Goal: Communication & Community: Answer question/provide support

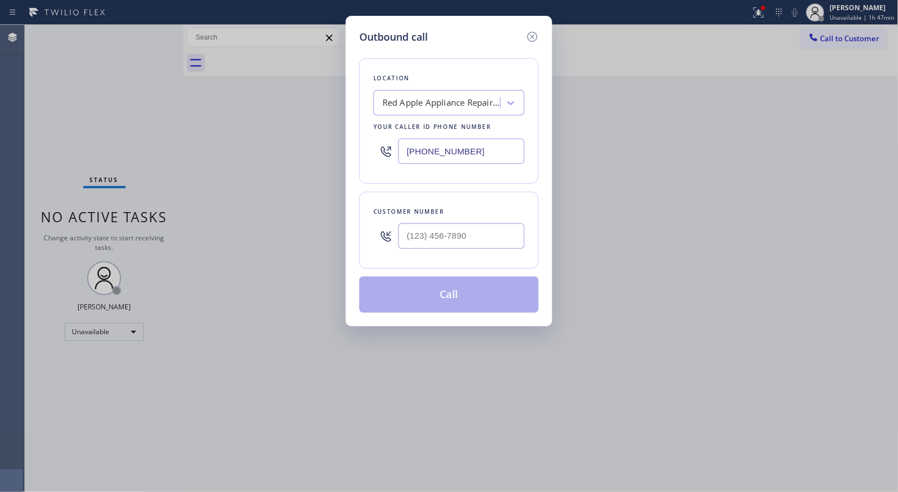
drag, startPoint x: 482, startPoint y: 150, endPoint x: 334, endPoint y: 1, distance: 210.0
click at [349, 111] on div "Outbound call Location Red Apple Appliance Repair [GEOGRAPHIC_DATA] Your caller…" at bounding box center [449, 171] width 206 height 311
paste input "602) 566-9345"
type input "[PHONE_NUMBER]"
drag, startPoint x: 489, startPoint y: 225, endPoint x: 343, endPoint y: 200, distance: 147.9
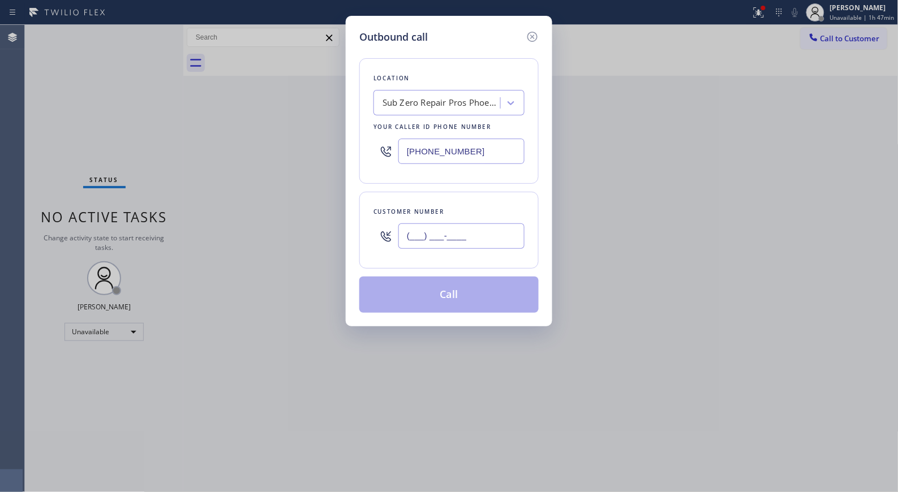
click at [352, 208] on div "Outbound call Location Sub Zero Repair Pros Phoenix Your caller id phone number…" at bounding box center [449, 171] width 206 height 311
paste input "623) 628-0670"
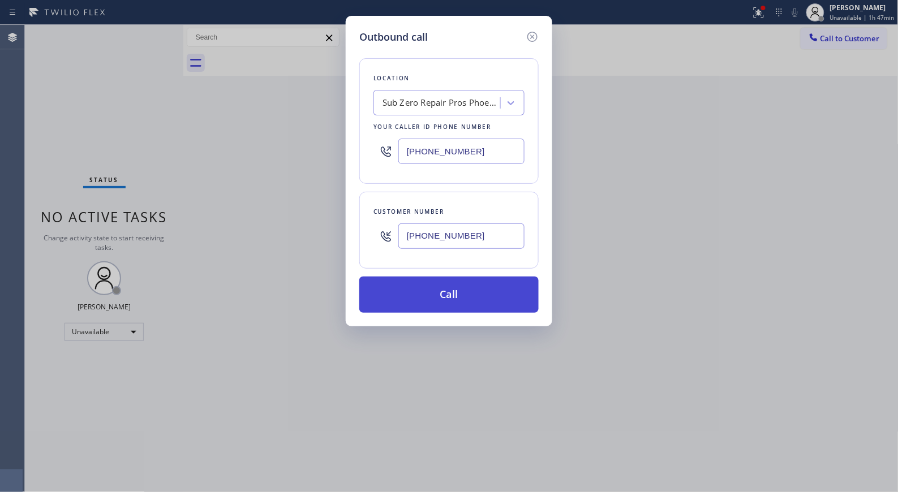
type input "[PHONE_NUMBER]"
click at [467, 304] on button "Call" at bounding box center [448, 295] width 179 height 36
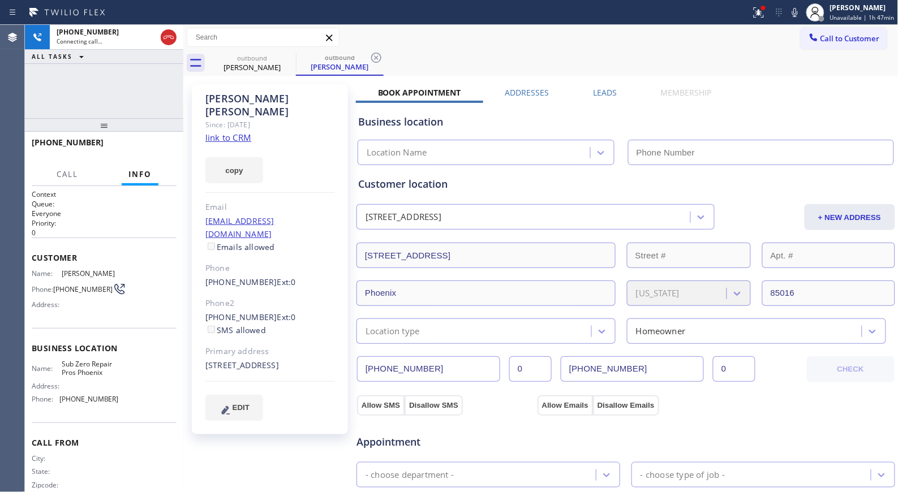
type input "[PHONE_NUMBER]"
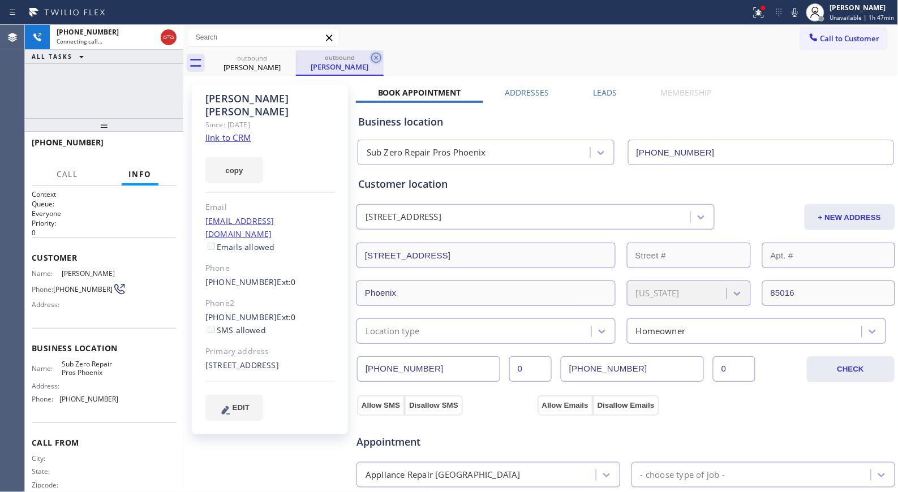
click at [380, 58] on icon at bounding box center [376, 58] width 14 height 14
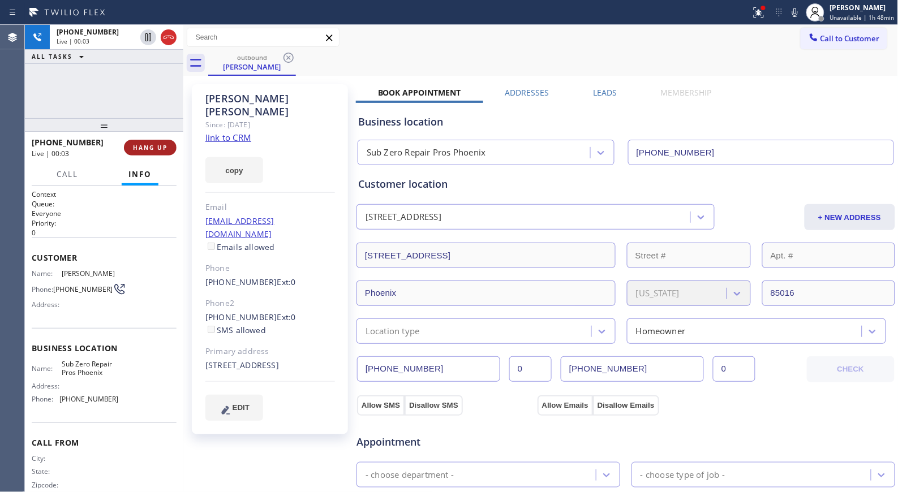
click at [136, 143] on button "HANG UP" at bounding box center [150, 148] width 53 height 16
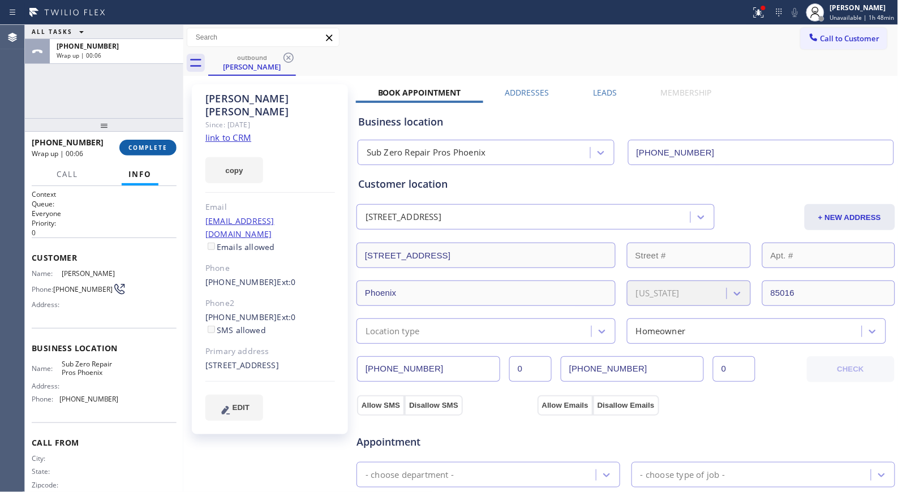
click at [149, 139] on div "[PHONE_NUMBER] Wrap up | 00:06 COMPLETE" at bounding box center [104, 147] width 145 height 29
drag, startPoint x: 150, startPoint y: 147, endPoint x: 419, endPoint y: 204, distance: 274.7
click at [151, 147] on span "COMPLETE" at bounding box center [147, 148] width 39 height 8
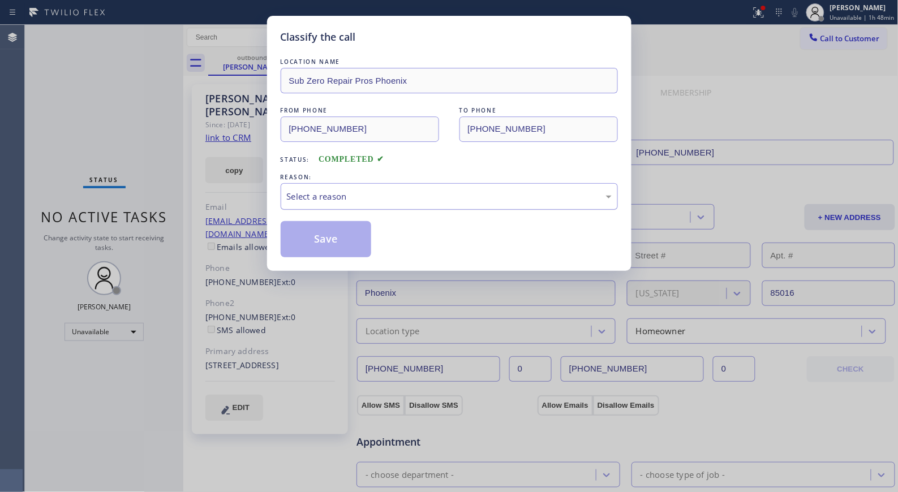
drag, startPoint x: 444, startPoint y: 190, endPoint x: 432, endPoint y: 204, distance: 18.5
click at [441, 196] on div "Select a reason" at bounding box center [449, 196] width 325 height 13
click at [364, 244] on button "Save" at bounding box center [326, 239] width 91 height 36
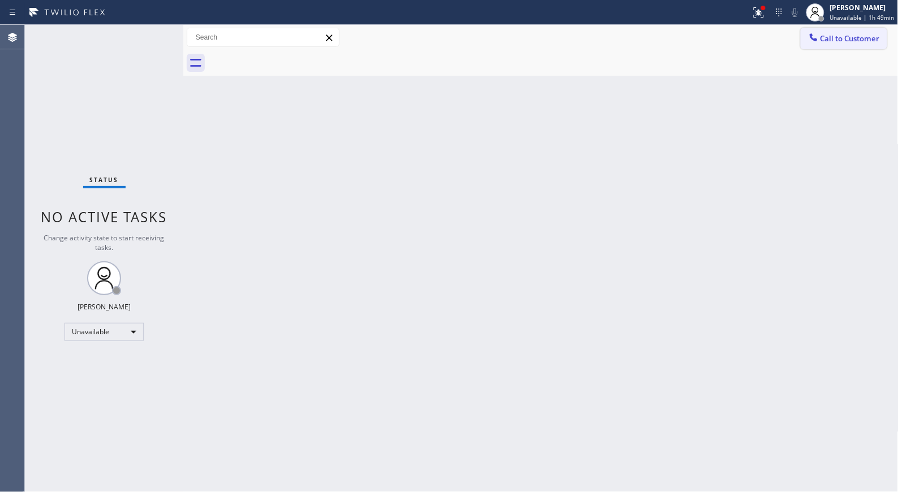
click at [862, 38] on span "Call to Customer" at bounding box center [849, 38] width 59 height 10
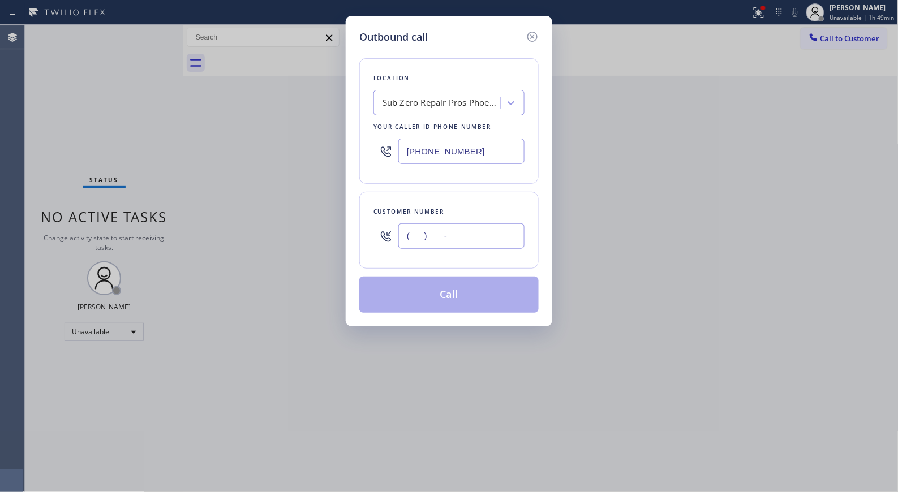
paste input "602) 499-9131"
drag, startPoint x: 488, startPoint y: 224, endPoint x: 411, endPoint y: 230, distance: 76.6
click at [375, 232] on div "(___) ___-____" at bounding box center [448, 236] width 151 height 37
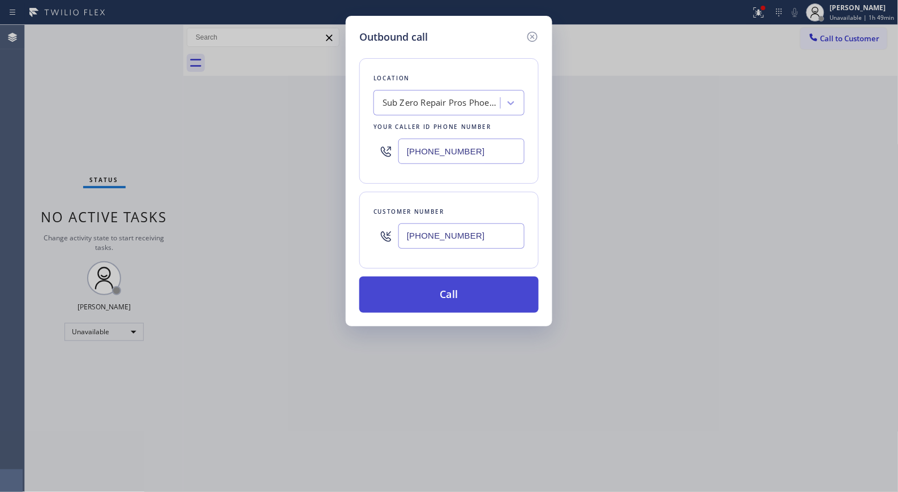
type input "[PHONE_NUMBER]"
click at [468, 301] on button "Call" at bounding box center [448, 295] width 179 height 36
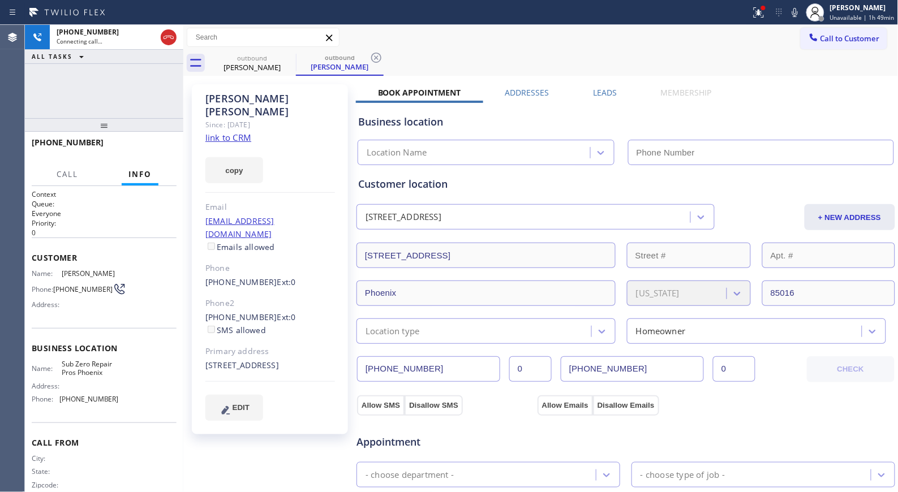
type input "[PHONE_NUMBER]"
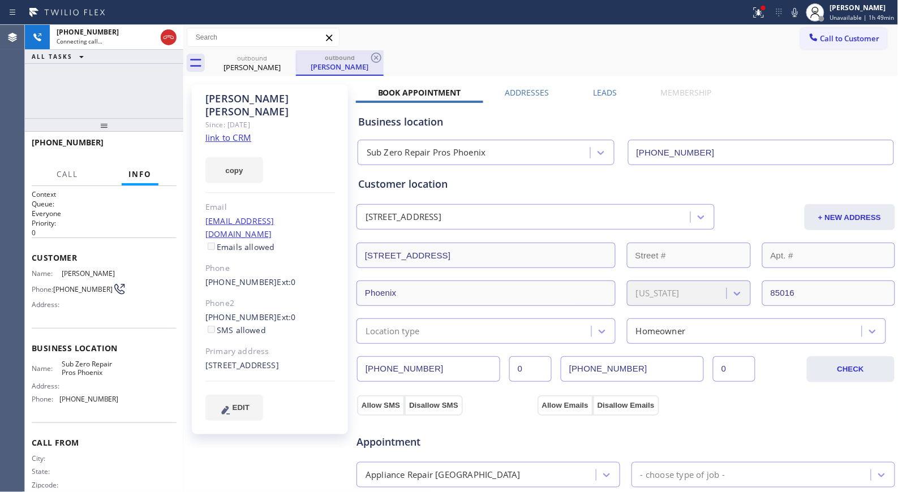
click at [370, 65] on div "[PERSON_NAME]" at bounding box center [339, 67] width 85 height 10
click at [377, 55] on icon at bounding box center [376, 58] width 14 height 14
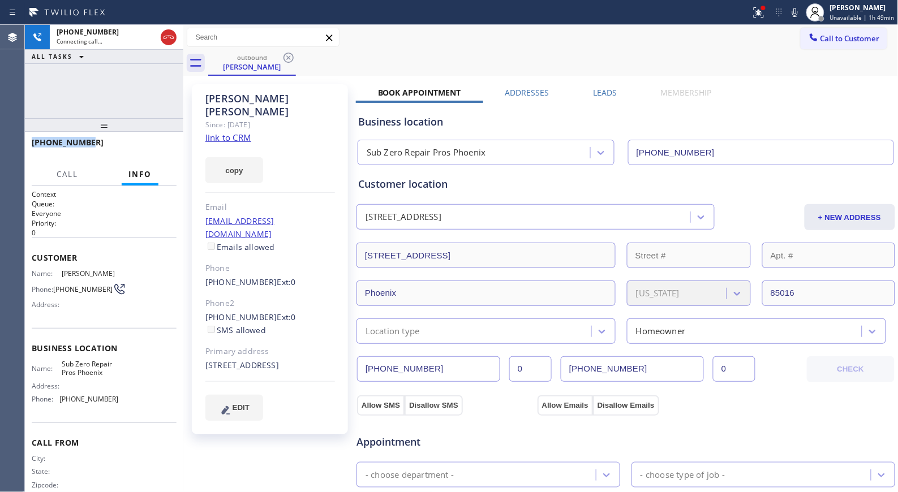
drag, startPoint x: 102, startPoint y: 137, endPoint x: 111, endPoint y: 112, distance: 27.2
click at [111, 112] on div "[PHONE_NUMBER] Connecting call… ALL TASKS ALL TASKS ACTIVE TASKS TASKS IN WRAP …" at bounding box center [104, 258] width 158 height 467
drag, startPoint x: 127, startPoint y: 133, endPoint x: 137, endPoint y: 100, distance: 34.3
click at [137, 100] on div "[PHONE_NUMBER] Connecting call… ALL TASKS ALL TASKS ACTIVE TASKS TASKS IN WRAP …" at bounding box center [104, 258] width 158 height 467
click at [145, 150] on span "HANG UP" at bounding box center [150, 148] width 35 height 8
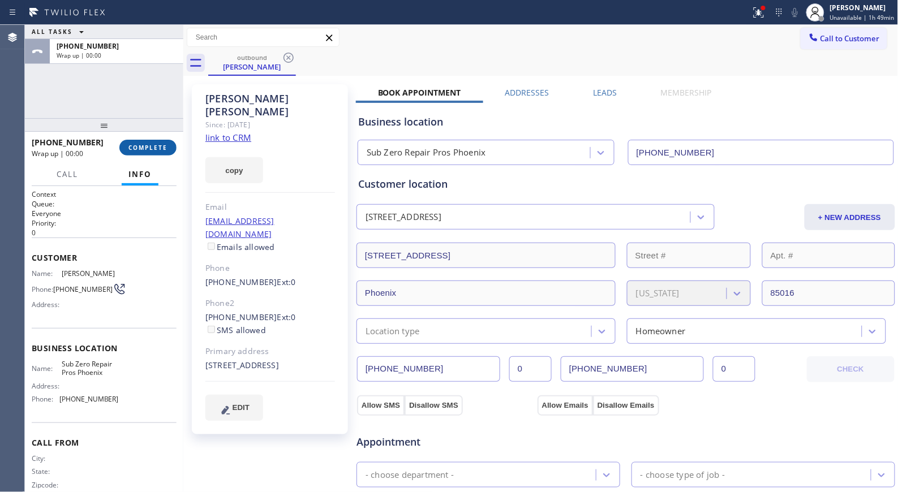
click at [155, 147] on span "COMPLETE" at bounding box center [147, 148] width 39 height 8
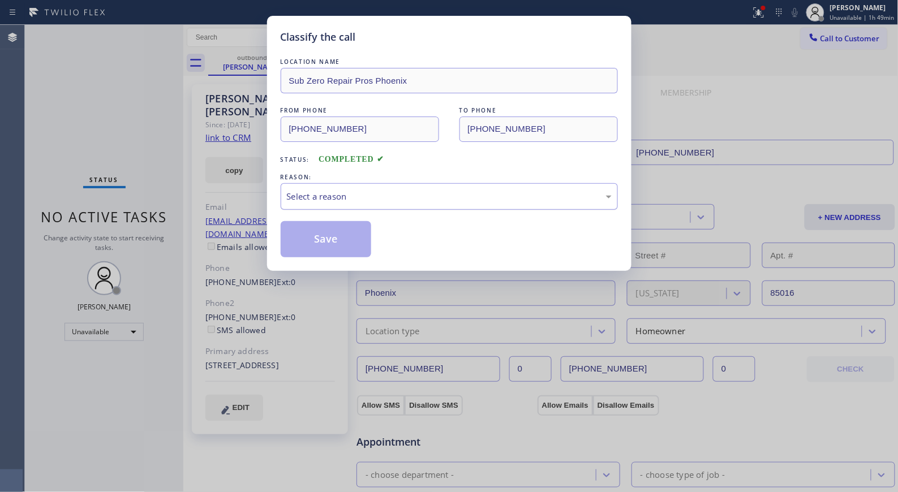
click at [581, 195] on div "Select a reason" at bounding box center [449, 196] width 325 height 13
click at [355, 235] on button "Save" at bounding box center [326, 239] width 91 height 36
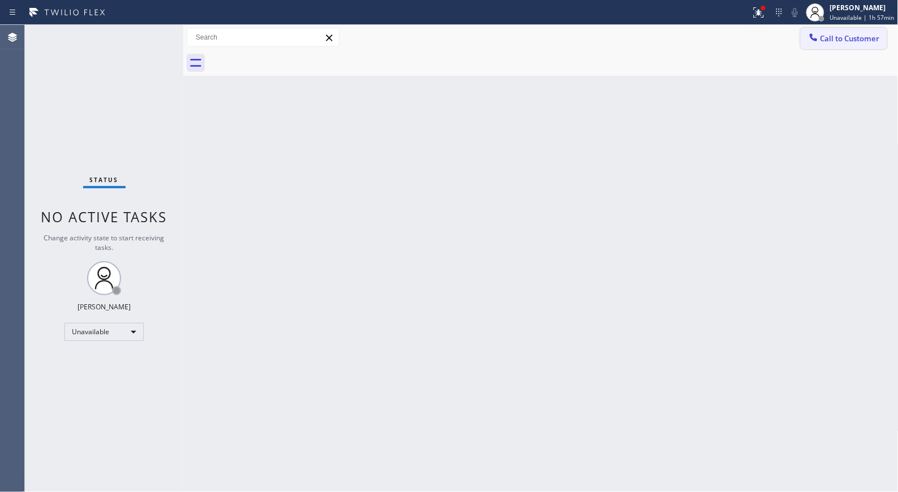
click at [846, 47] on button "Call to Customer" at bounding box center [843, 38] width 87 height 21
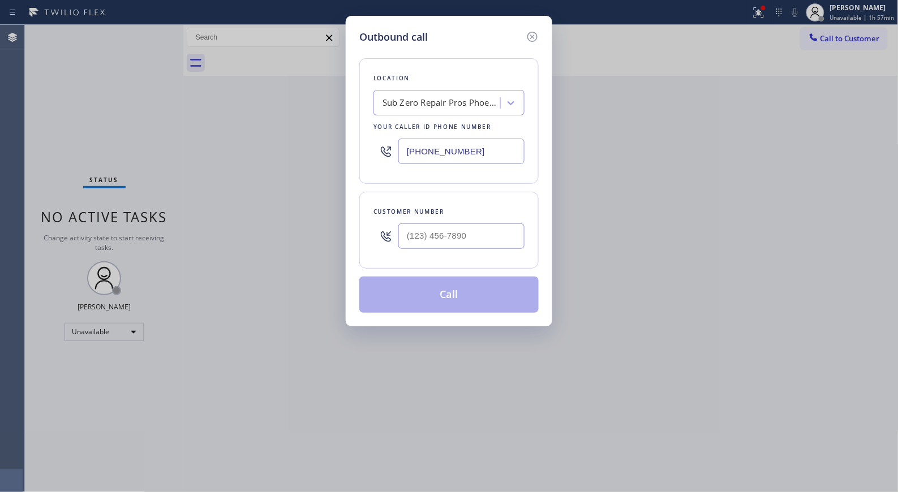
drag, startPoint x: 443, startPoint y: 145, endPoint x: 340, endPoint y: 100, distance: 113.0
click at [343, 105] on div "Outbound call Location Sub Zero Repair Pros [GEOGRAPHIC_DATA] Your caller id ph…" at bounding box center [449, 246] width 898 height 492
paste input "213) 722-3204"
type input "[PHONE_NUMBER]"
click at [425, 217] on div "Customer number" at bounding box center [448, 212] width 151 height 12
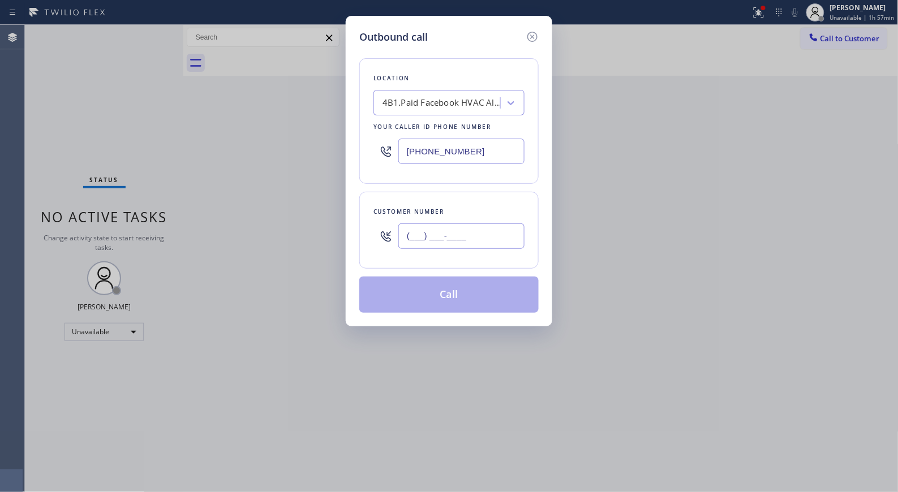
click at [426, 228] on input "(___) ___-____" at bounding box center [461, 235] width 126 height 25
paste input "661) 743-5522"
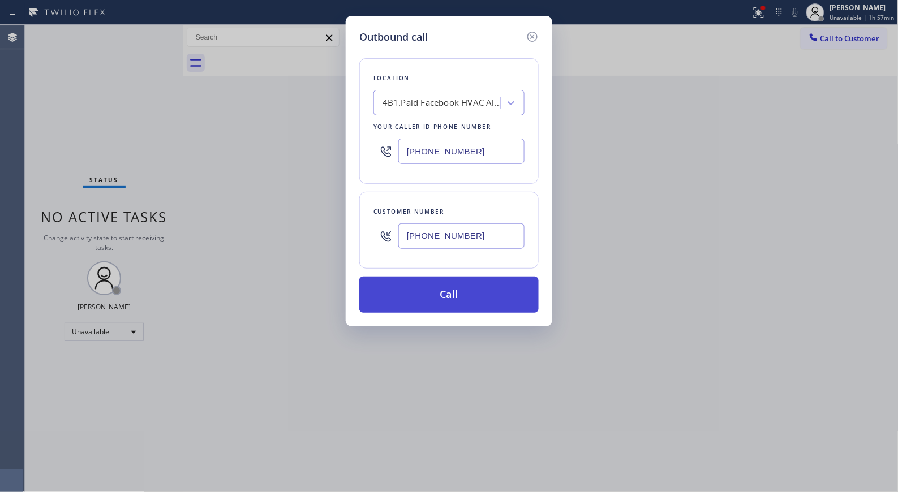
type input "[PHONE_NUMBER]"
click at [481, 303] on button "Call" at bounding box center [448, 295] width 179 height 36
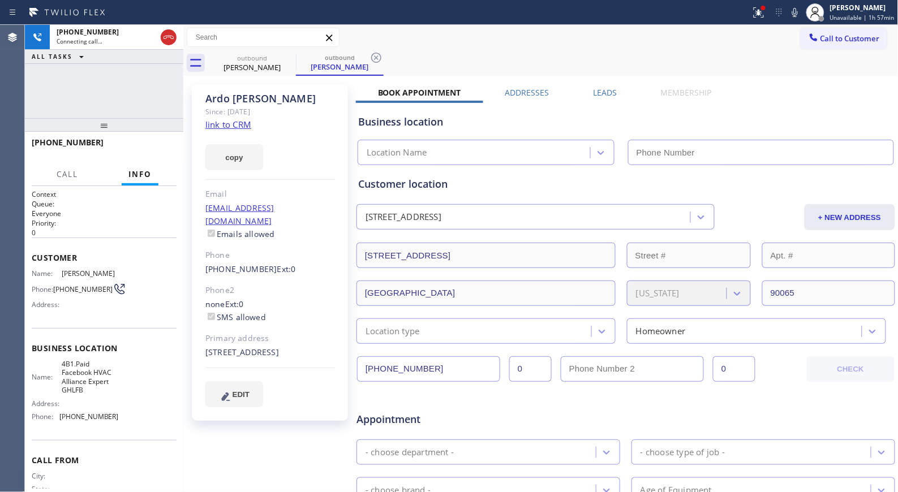
type input "[PHONE_NUMBER]"
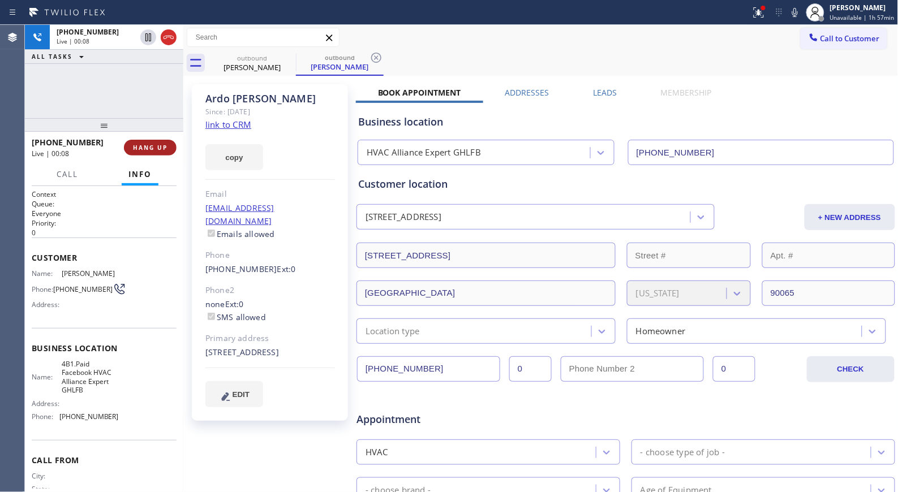
click at [159, 144] on span "HANG UP" at bounding box center [150, 148] width 35 height 8
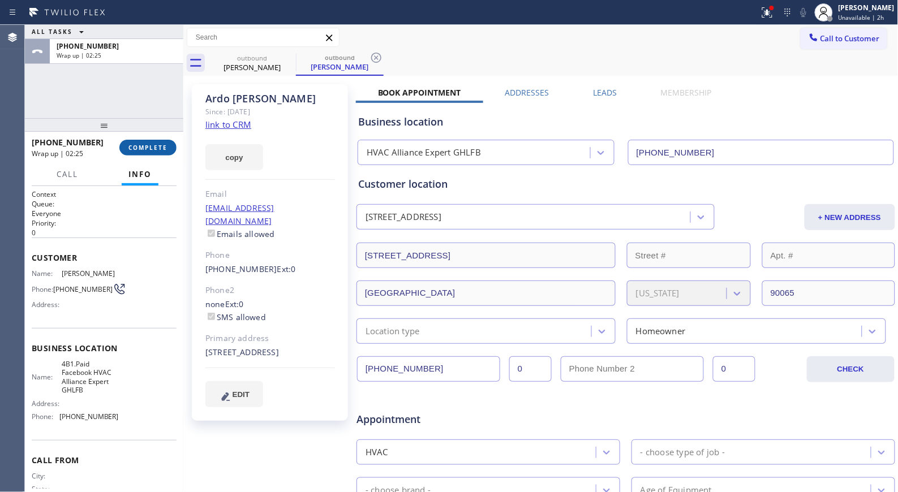
click at [145, 153] on button "COMPLETE" at bounding box center [147, 148] width 57 height 16
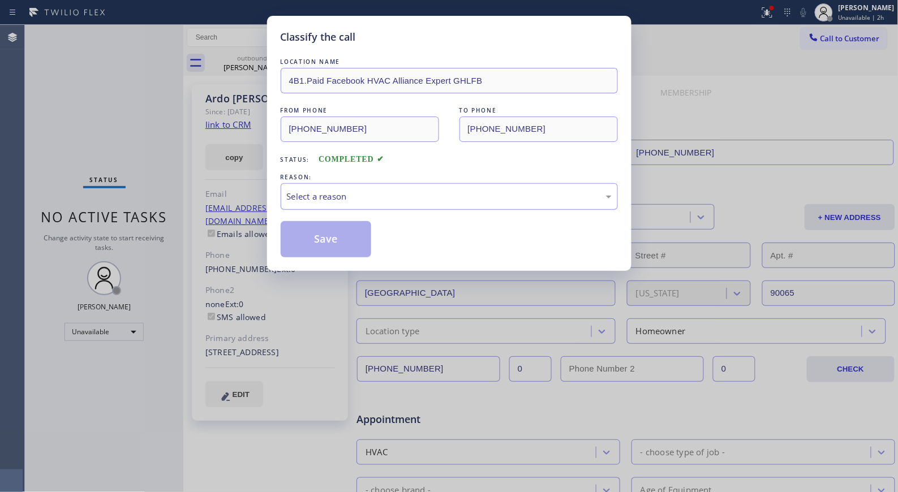
click at [438, 199] on div "Select a reason" at bounding box center [449, 196] width 325 height 13
click at [336, 241] on button "Save" at bounding box center [326, 239] width 91 height 36
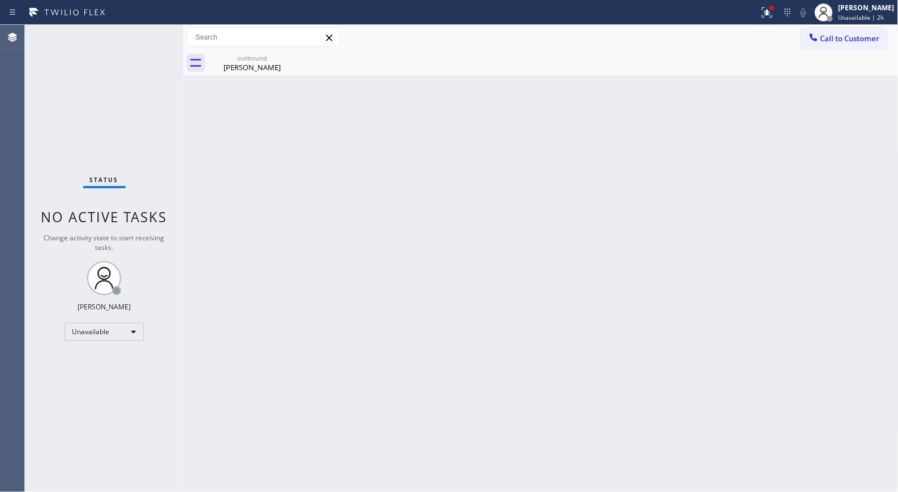
drag, startPoint x: 412, startPoint y: 68, endPoint x: 329, endPoint y: 29, distance: 91.6
click at [412, 68] on div "outbound [PERSON_NAME]" at bounding box center [553, 62] width 690 height 25
drag, startPoint x: 862, startPoint y: 49, endPoint x: 647, endPoint y: 105, distance: 222.0
click at [843, 46] on div "Call to Customer Outbound call Location HVAC Alliance Expert GHLFB Your caller …" at bounding box center [540, 37] width 715 height 25
click at [835, 45] on button "Call to Customer" at bounding box center [843, 38] width 87 height 21
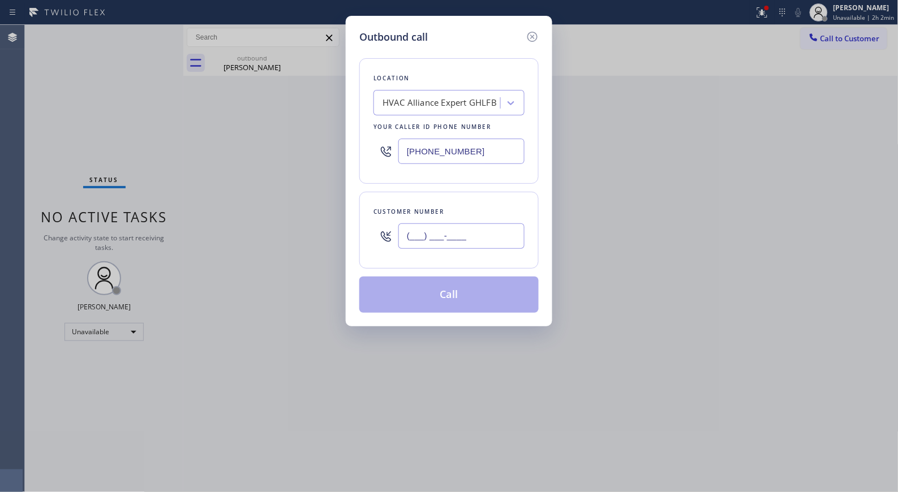
drag, startPoint x: 455, startPoint y: 232, endPoint x: 351, endPoint y: 217, distance: 104.6
click at [351, 217] on div "Outbound call Location HVAC Alliance Expert GHLFB Your caller id phone number […" at bounding box center [449, 171] width 206 height 311
paste input "661) 743-5522"
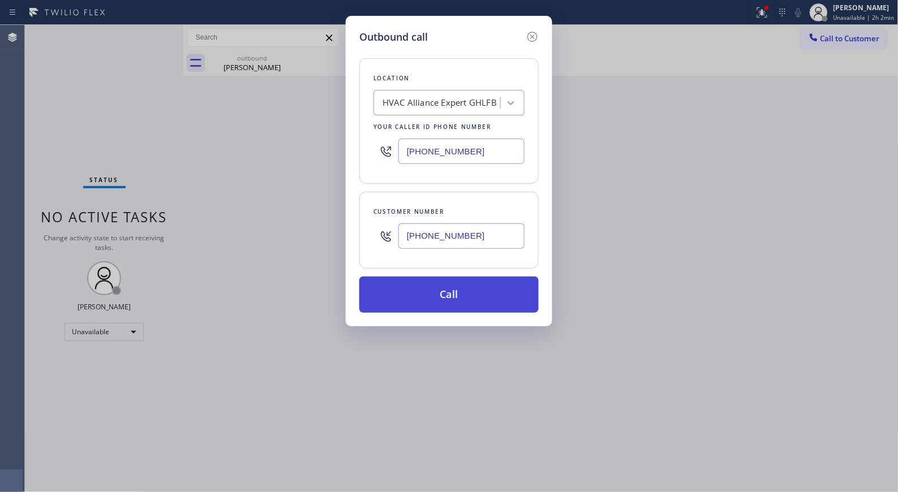
type input "[PHONE_NUMBER]"
click at [460, 291] on button "Call" at bounding box center [448, 295] width 179 height 36
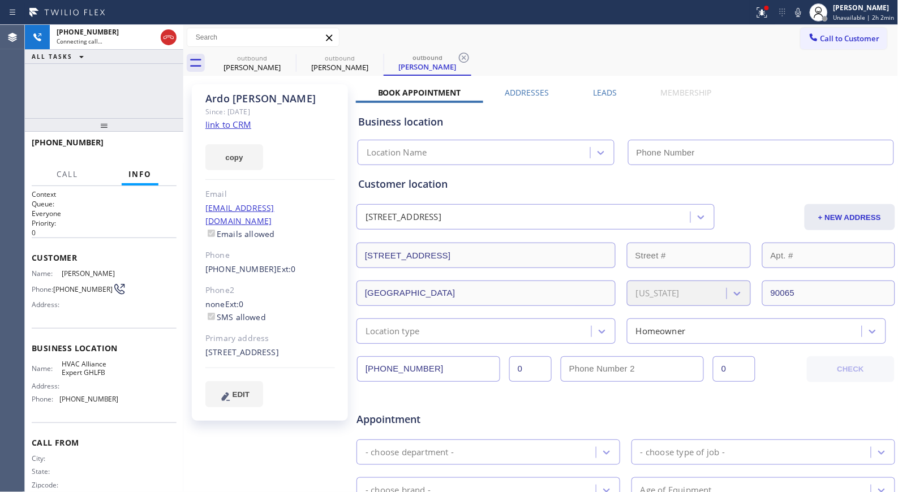
type input "[PHONE_NUMBER]"
click at [466, 54] on icon at bounding box center [464, 58] width 10 height 10
click at [378, 54] on icon at bounding box center [376, 58] width 10 height 10
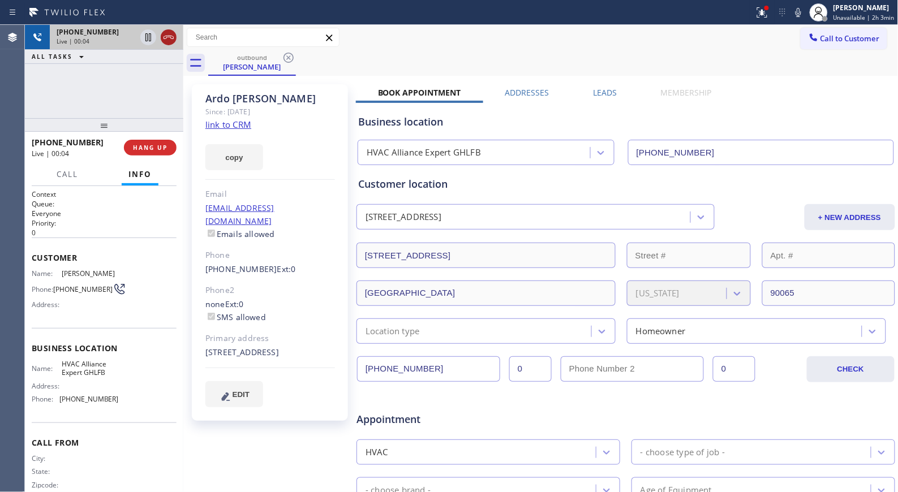
click at [171, 35] on icon at bounding box center [169, 38] width 14 height 14
click at [152, 150] on span "HANG UP" at bounding box center [150, 148] width 35 height 8
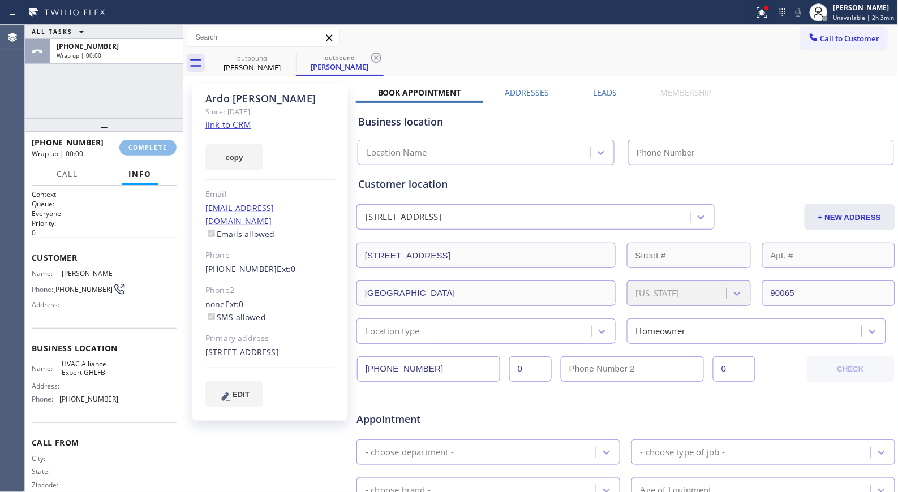
type input "[PHONE_NUMBER]"
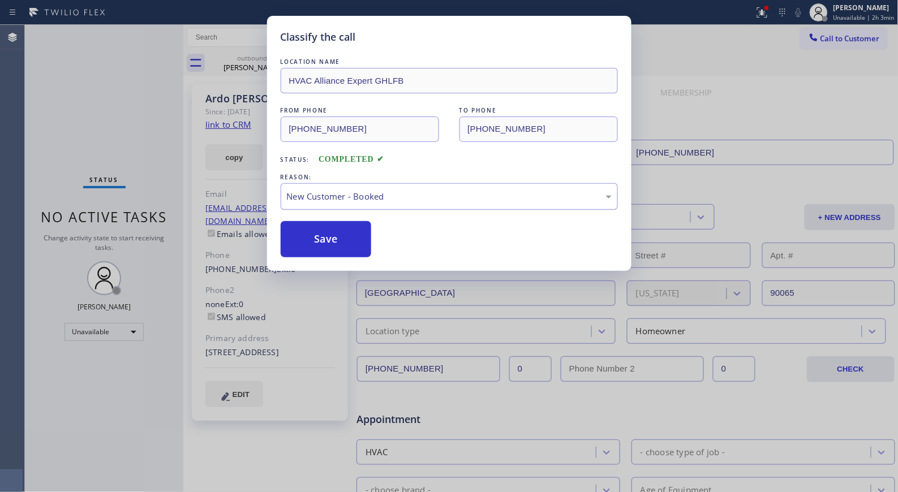
click at [391, 207] on div "New Customer - Booked" at bounding box center [449, 196] width 337 height 27
click at [347, 244] on button "Save" at bounding box center [326, 239] width 91 height 36
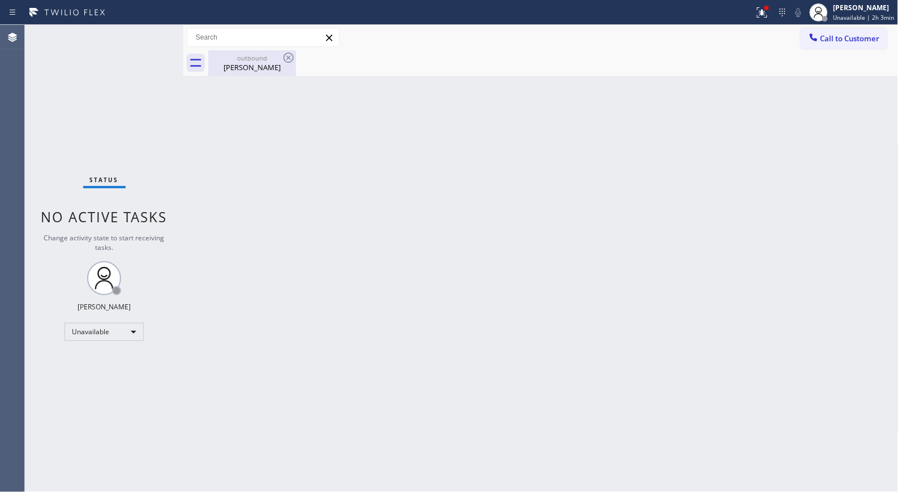
click at [277, 57] on div "outbound" at bounding box center [251, 58] width 85 height 8
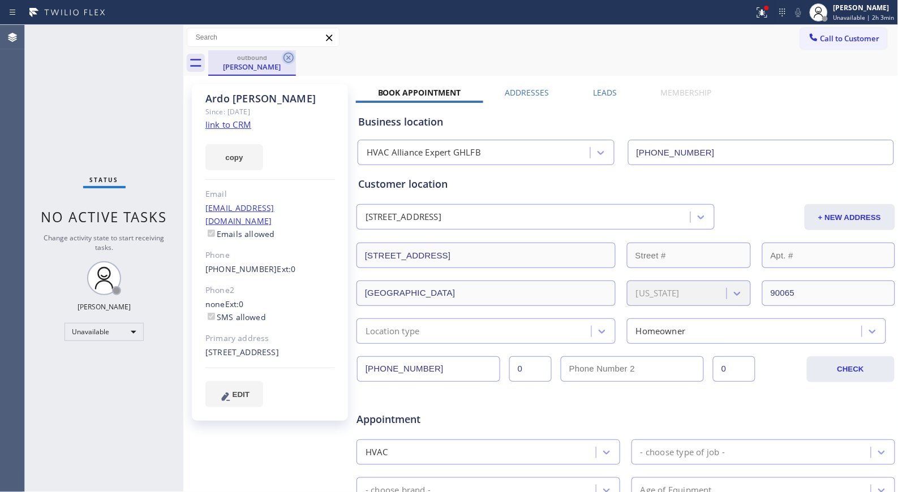
click at [290, 60] on icon at bounding box center [289, 58] width 14 height 14
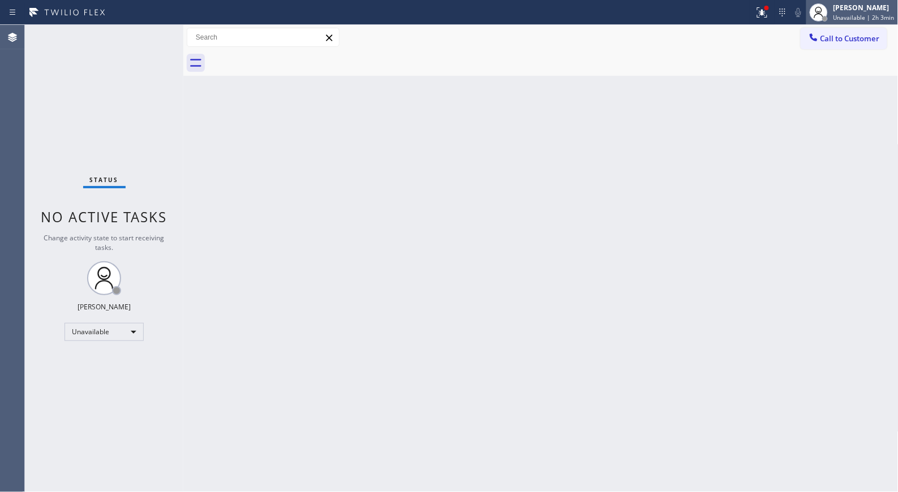
click at [849, 11] on div "[PERSON_NAME]" at bounding box center [863, 8] width 61 height 10
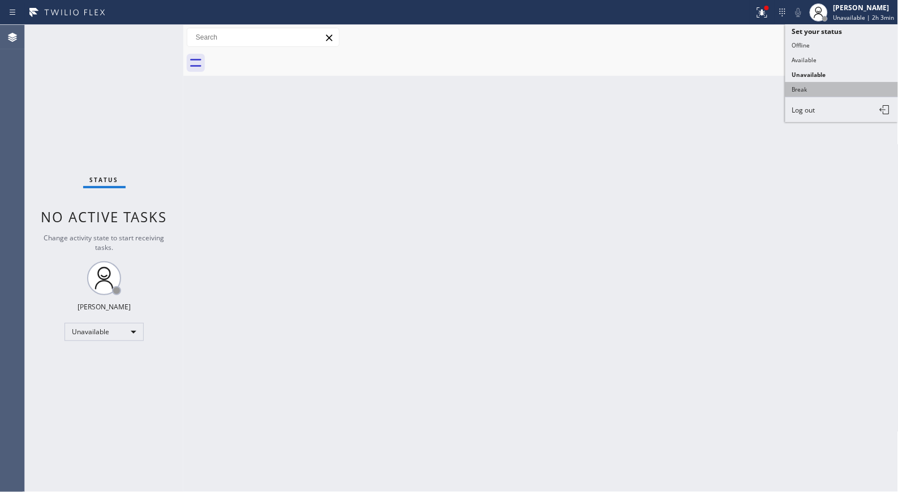
click at [806, 94] on button "Break" at bounding box center [841, 89] width 113 height 15
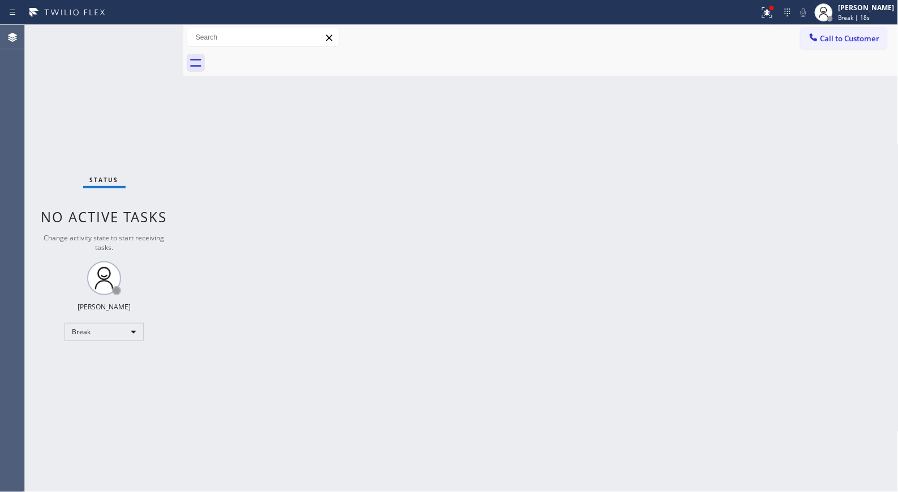
click at [598, 383] on div "Back to Dashboard Change Sender ID Customers Technicians Select a contact Outbo…" at bounding box center [540, 258] width 715 height 467
click at [428, 244] on div "Back to Dashboard Change Sender ID Customers Technicians Select a contact Outbo…" at bounding box center [540, 258] width 715 height 467
